Goal: Find specific page/section

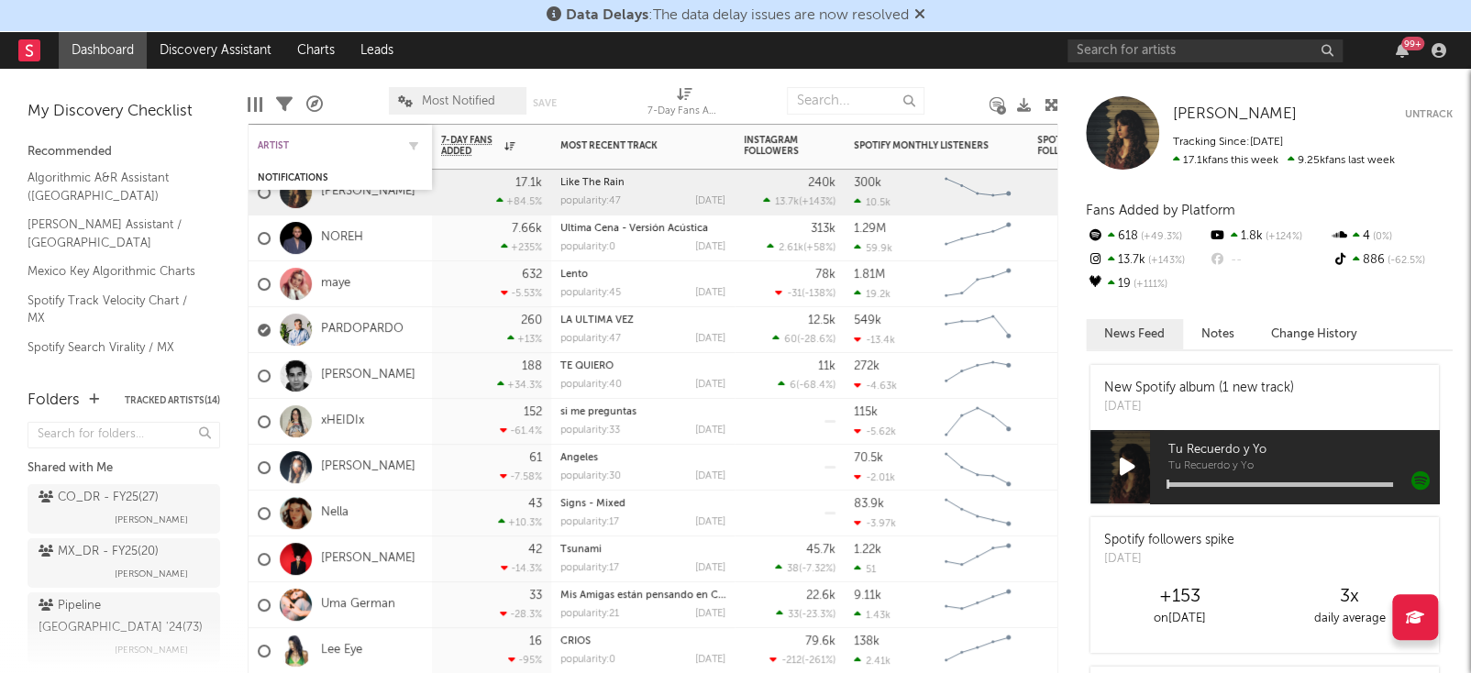
click at [353, 143] on div "Artist" at bounding box center [327, 145] width 138 height 11
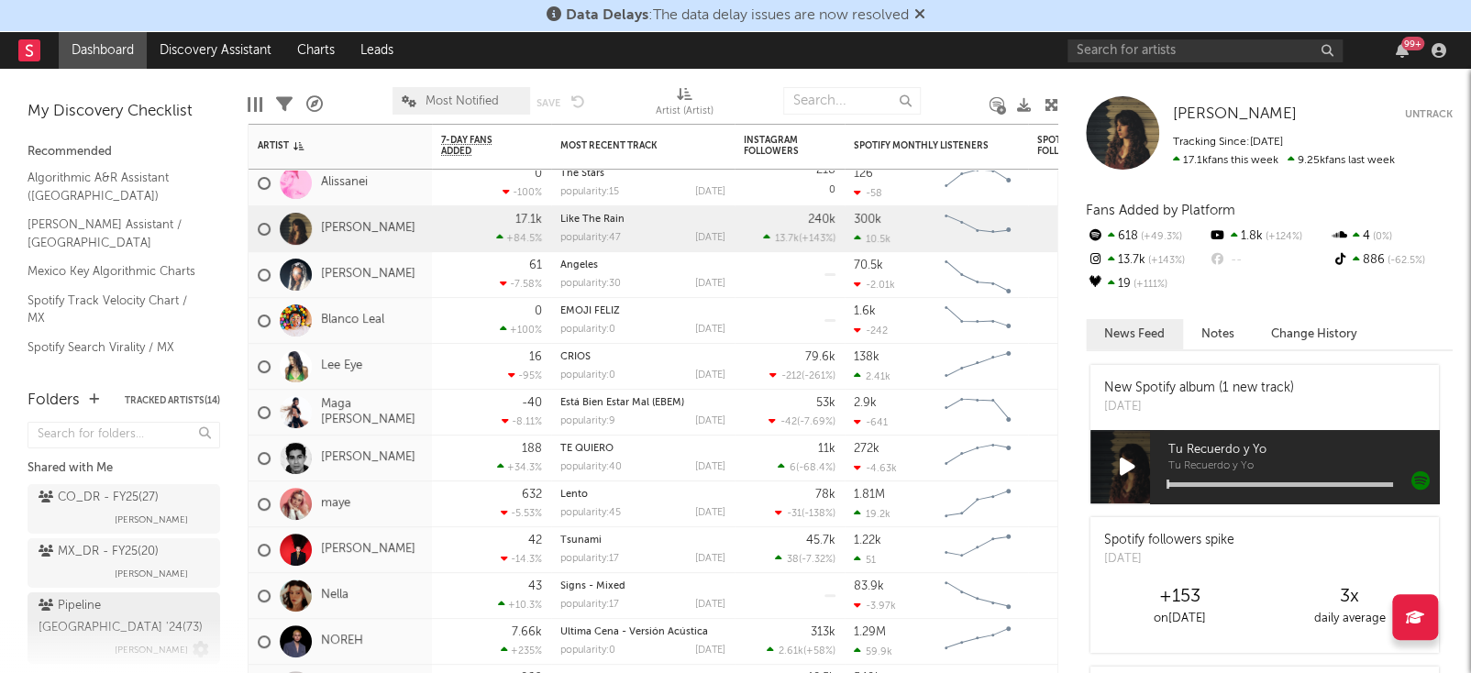
click at [70, 604] on div "Pipeline Mexico '24 ( 73 )" at bounding box center [122, 617] width 166 height 44
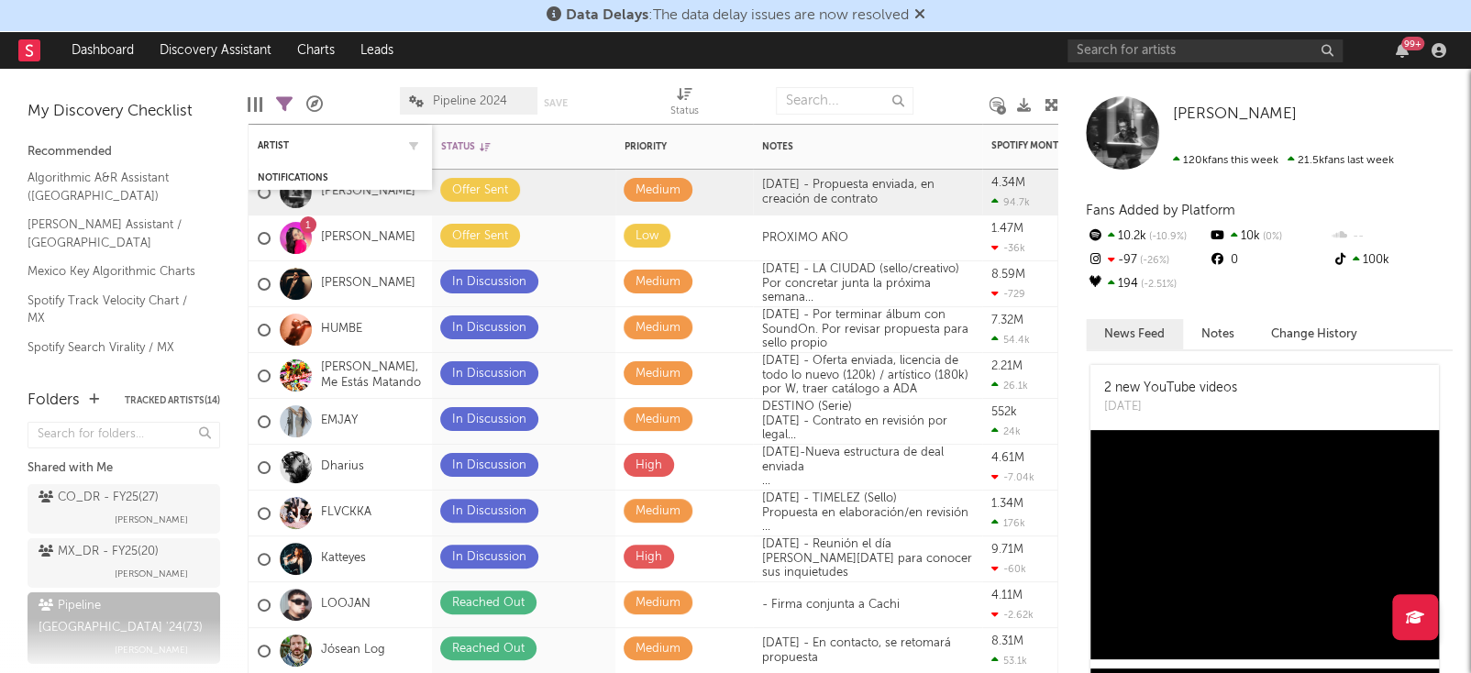
click at [331, 159] on div "Artist" at bounding box center [340, 145] width 165 height 36
click at [318, 148] on div "Artist" at bounding box center [327, 145] width 138 height 11
